Goal: Information Seeking & Learning: Learn about a topic

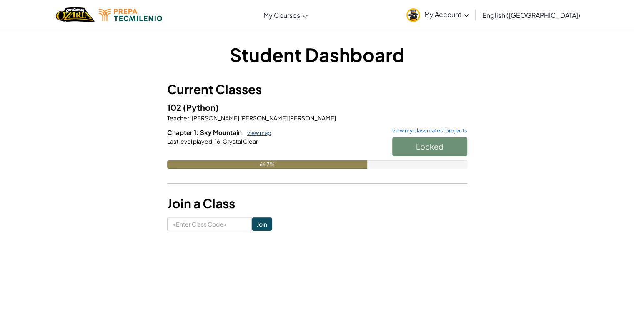
click at [255, 132] on link "view map" at bounding box center [257, 133] width 28 height 7
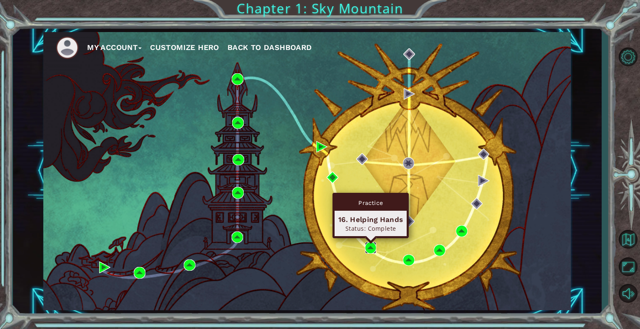
click at [372, 245] on img at bounding box center [371, 248] width 12 height 12
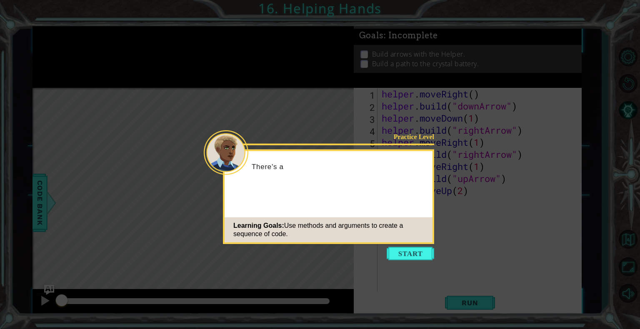
click at [412, 265] on icon at bounding box center [320, 164] width 640 height 329
click at [415, 255] on button "Start" at bounding box center [411, 253] width 48 height 13
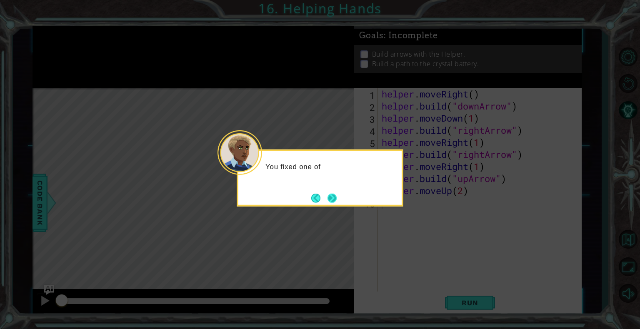
click at [336, 198] on button "Next" at bounding box center [332, 197] width 9 height 9
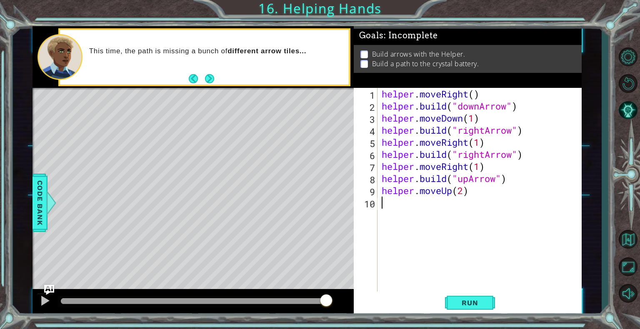
click at [327, 302] on div at bounding box center [195, 301] width 269 height 6
click at [449, 297] on button "Run" at bounding box center [470, 303] width 50 height 23
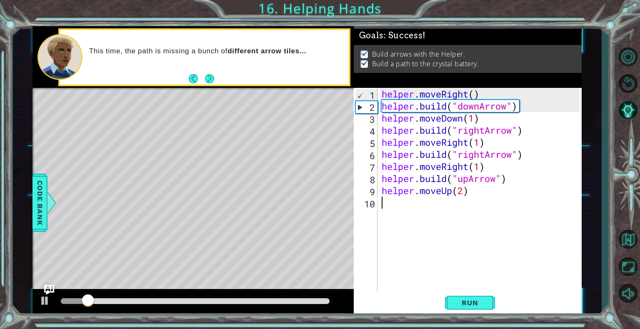
click at [326, 302] on div at bounding box center [195, 301] width 269 height 6
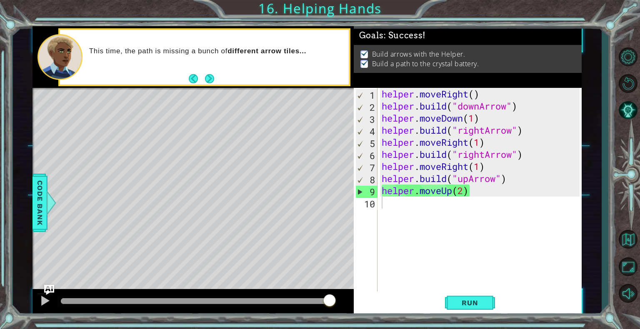
drag, startPoint x: 88, startPoint y: 303, endPoint x: 362, endPoint y: 290, distance: 275.0
click at [362, 290] on body "1 ההההההההההההההההההההההההההההההההההההההההההההההההההההההההההההההההההההההההההההה…" at bounding box center [320, 164] width 640 height 329
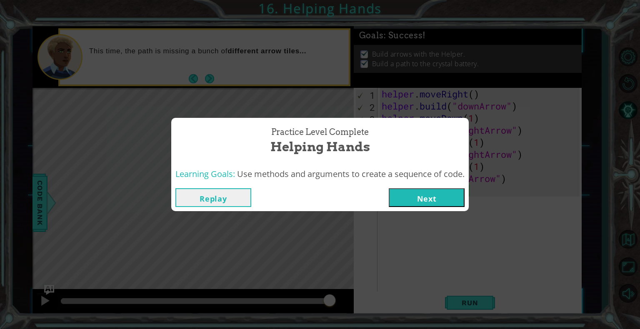
click at [444, 196] on button "Next" at bounding box center [427, 197] width 76 height 19
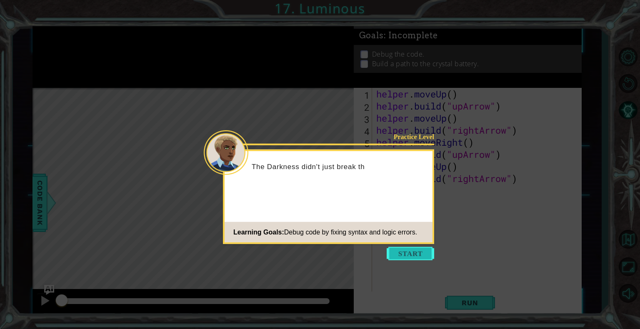
click at [426, 254] on button "Start" at bounding box center [411, 253] width 48 height 13
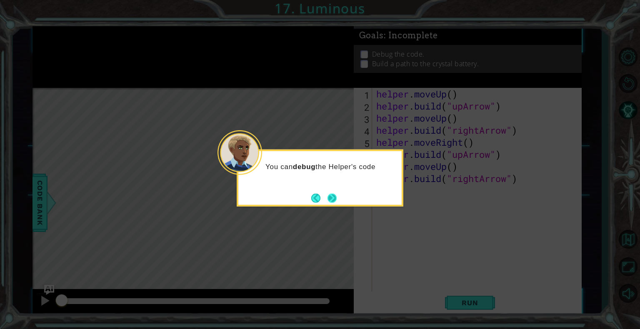
click at [337, 193] on button "Next" at bounding box center [333, 198] width 10 height 10
